Goal: Information Seeking & Learning: Learn about a topic

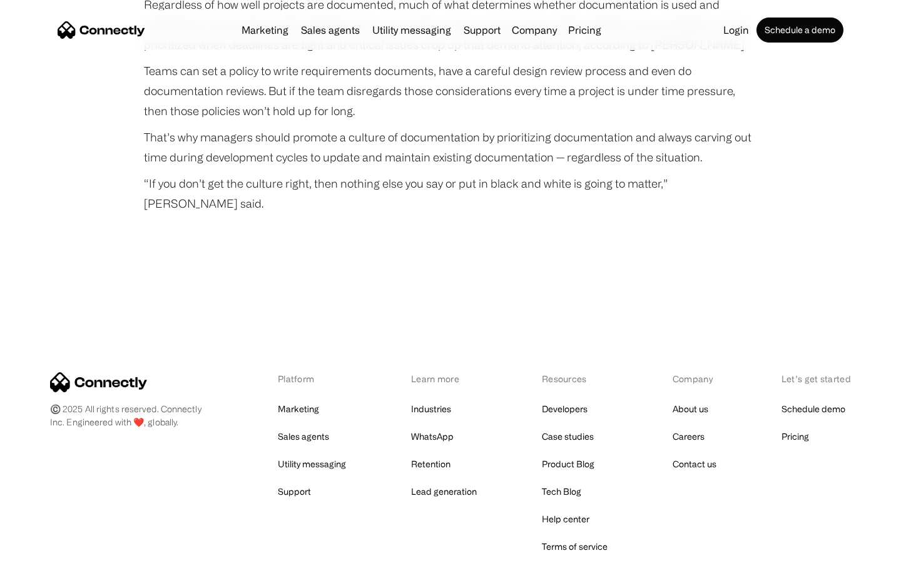
scroll to position [4175, 0]
